Goal: Task Accomplishment & Management: Use online tool/utility

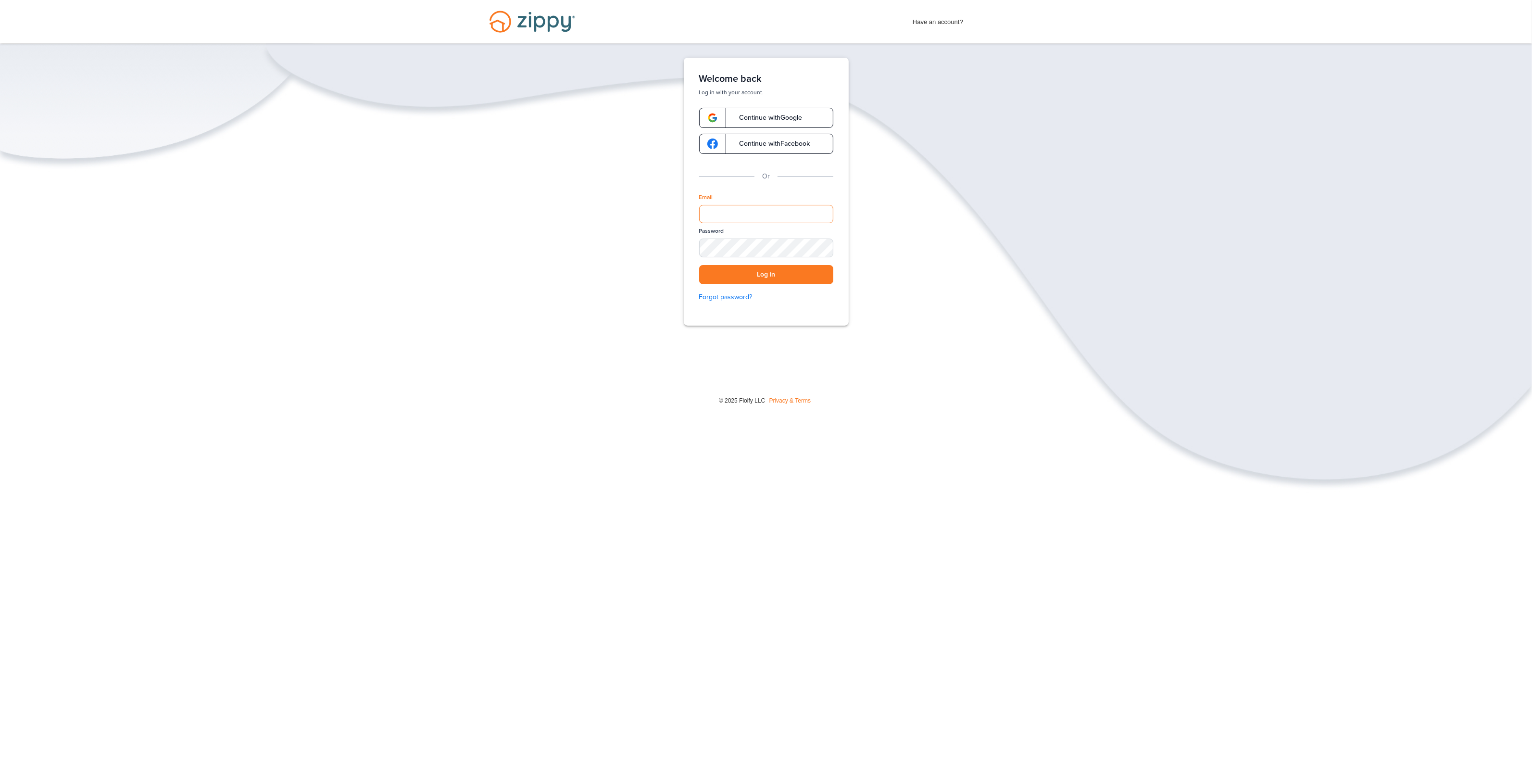
click at [720, 216] on input "Email" at bounding box center [766, 214] width 134 height 18
type input "**********"
click at [735, 278] on button "Log in" at bounding box center [766, 275] width 134 height 20
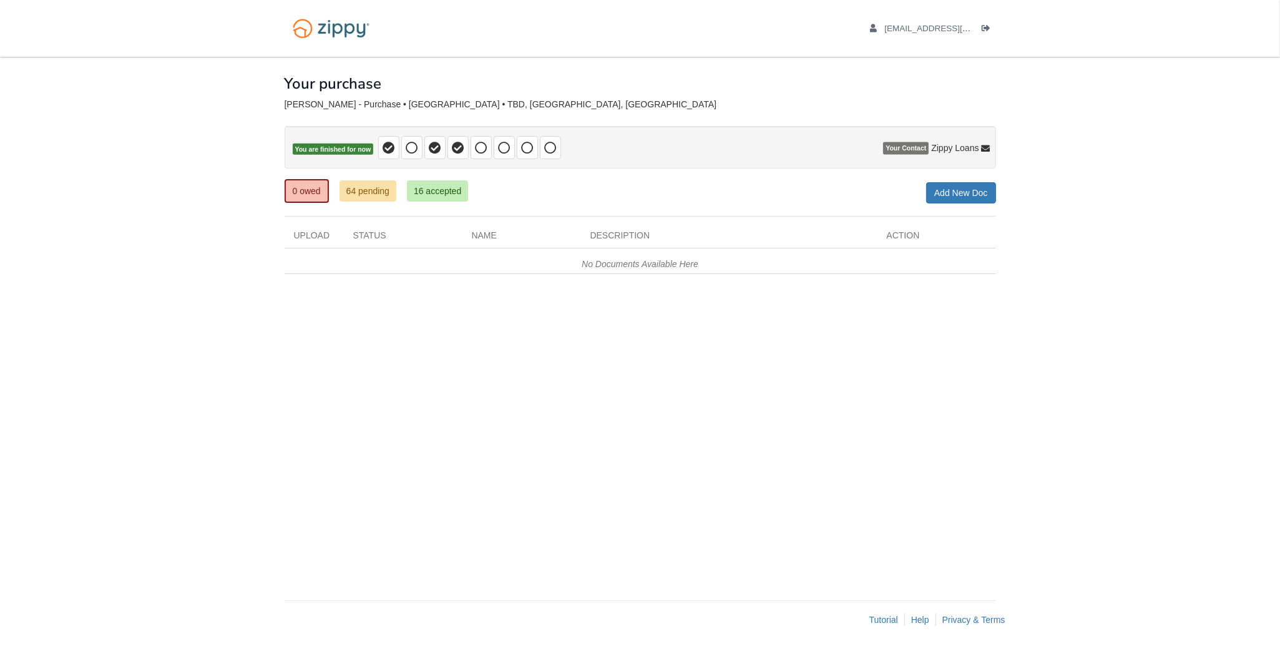
click at [734, 325] on div "× × × Pending Add Document Notice document will be included in the email sent t…" at bounding box center [641, 322] width 712 height 531
